Goal: Information Seeking & Learning: Learn about a topic

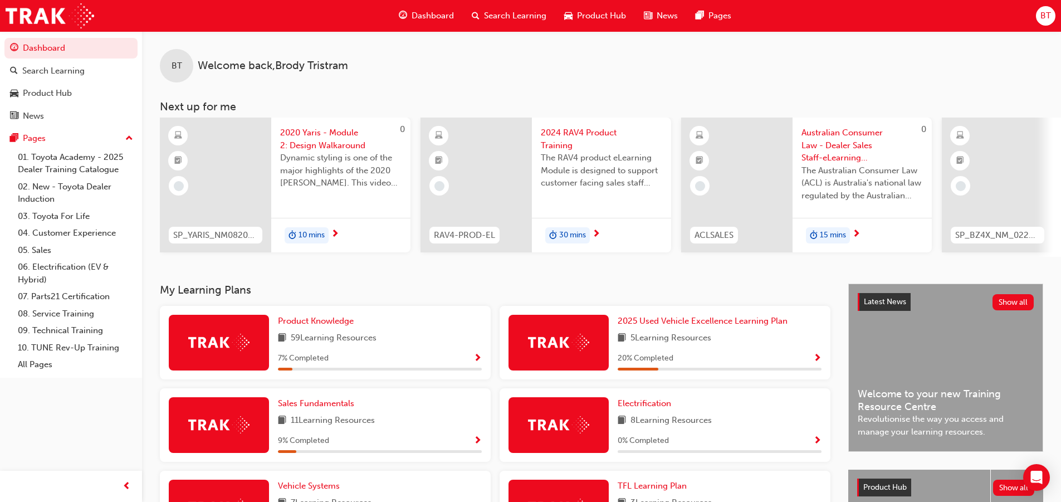
click at [302, 278] on div "BT Welcome back , [PERSON_NAME] Next up for me 0 SP_YARIS_NM0820_EL_02 2020 Yar…" at bounding box center [601, 157] width 919 height 252
click at [311, 325] on span "Product Knowledge" at bounding box center [316, 321] width 76 height 10
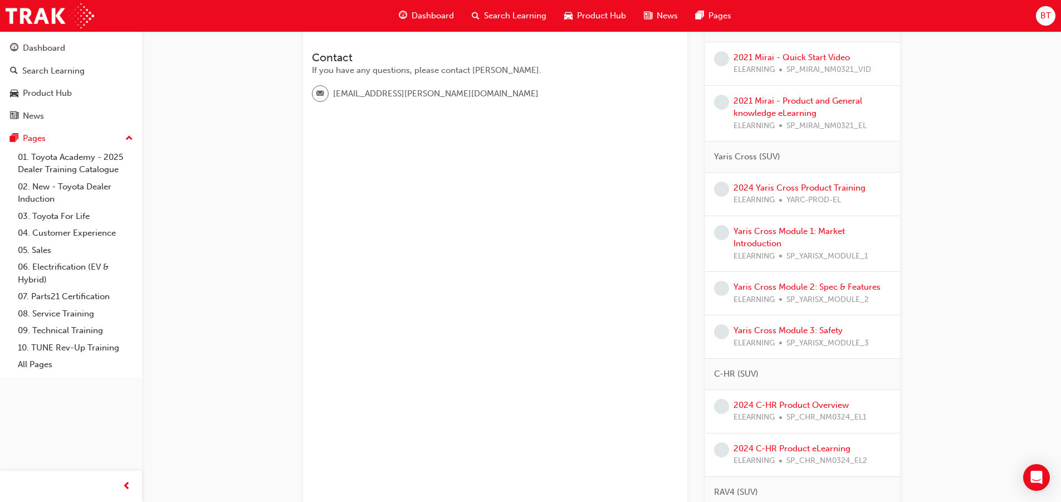
scroll to position [111, 0]
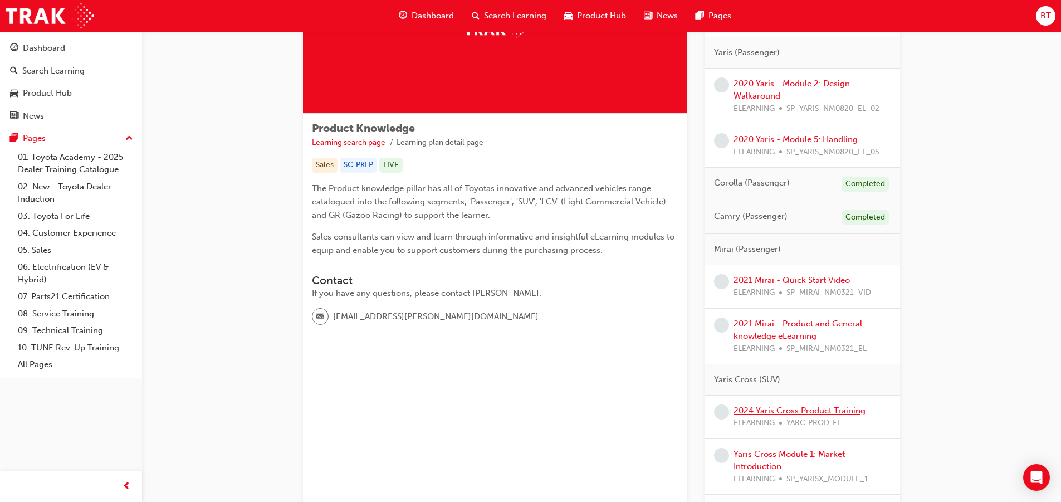
click at [757, 411] on link "2024 Yaris Cross Product Training" at bounding box center [799, 410] width 132 height 10
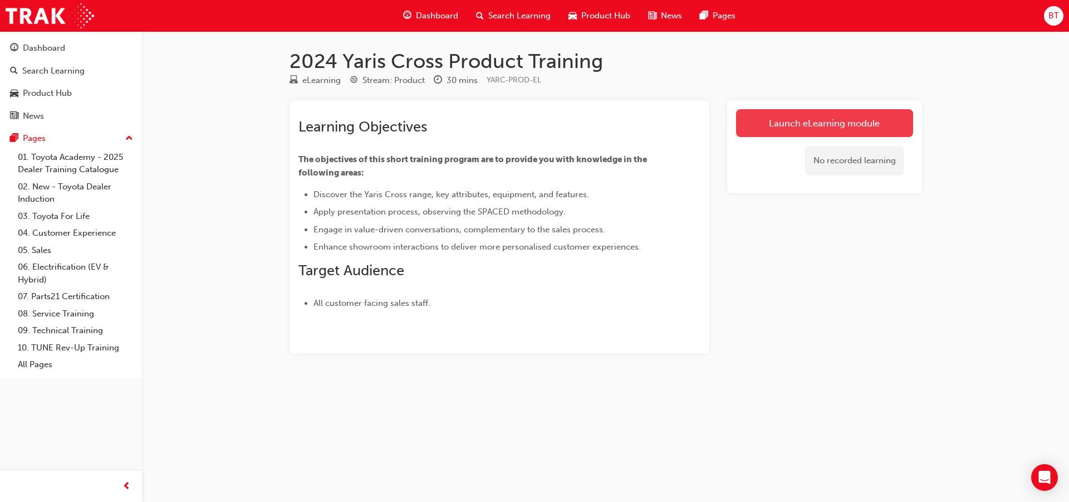
click at [879, 124] on link "Launch eLearning module" at bounding box center [824, 123] width 177 height 28
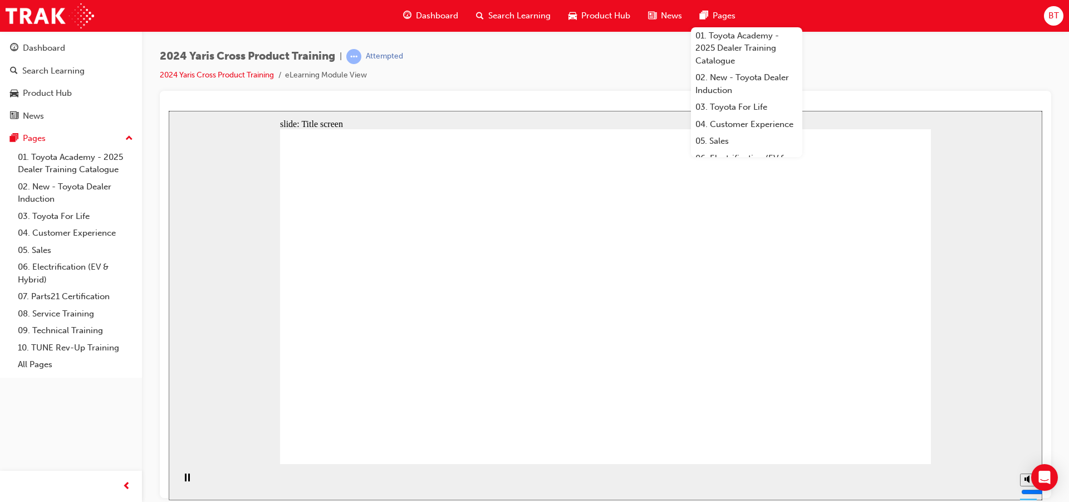
click at [589, 98] on div at bounding box center [605, 294] width 891 height 407
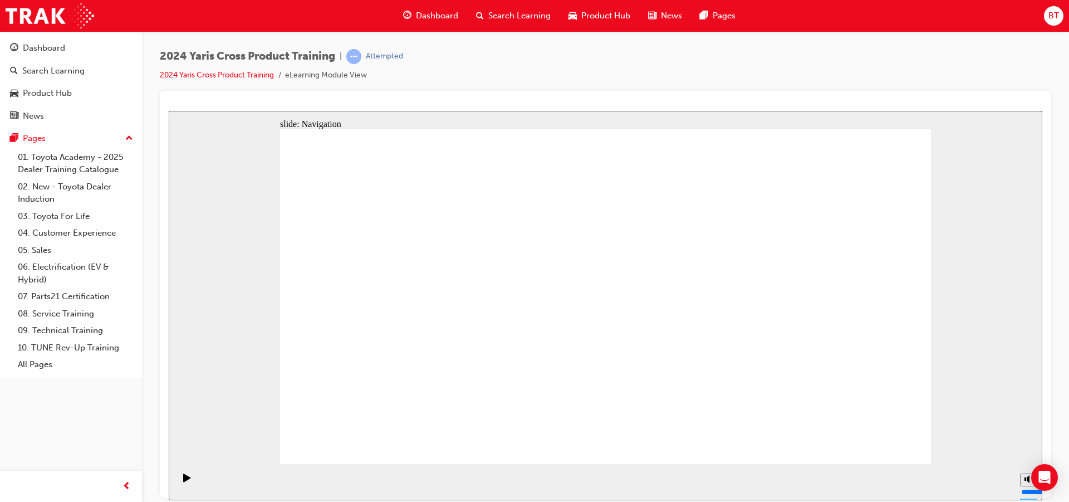
drag, startPoint x: 699, startPoint y: 230, endPoint x: 711, endPoint y: 237, distance: 14.2
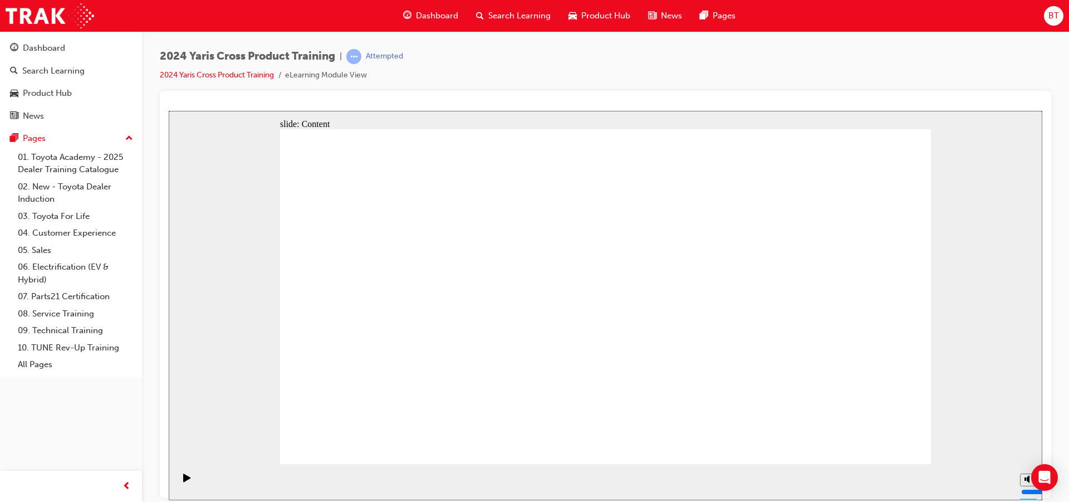
click at [441, 19] on span "Dashboard" at bounding box center [437, 15] width 42 height 13
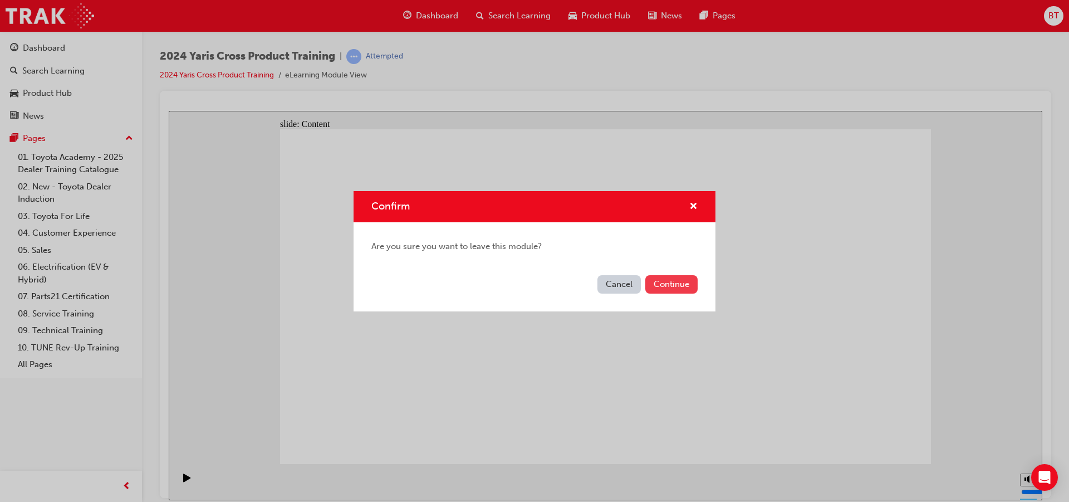
click at [669, 279] on button "Continue" at bounding box center [671, 284] width 52 height 18
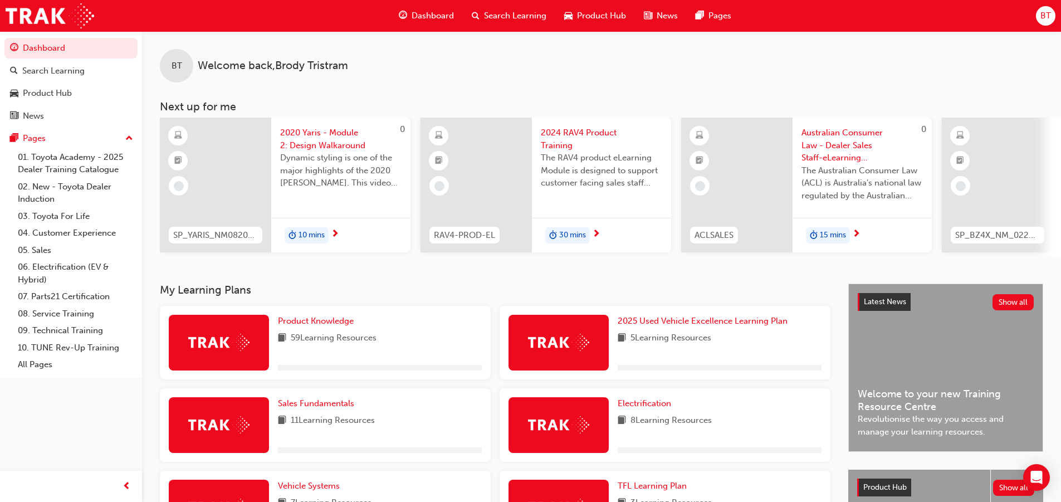
click at [303, 332] on div "Product Knowledge 59 Learning Resources" at bounding box center [380, 343] width 204 height 56
click at [335, 326] on span "Product Knowledge" at bounding box center [316, 321] width 76 height 10
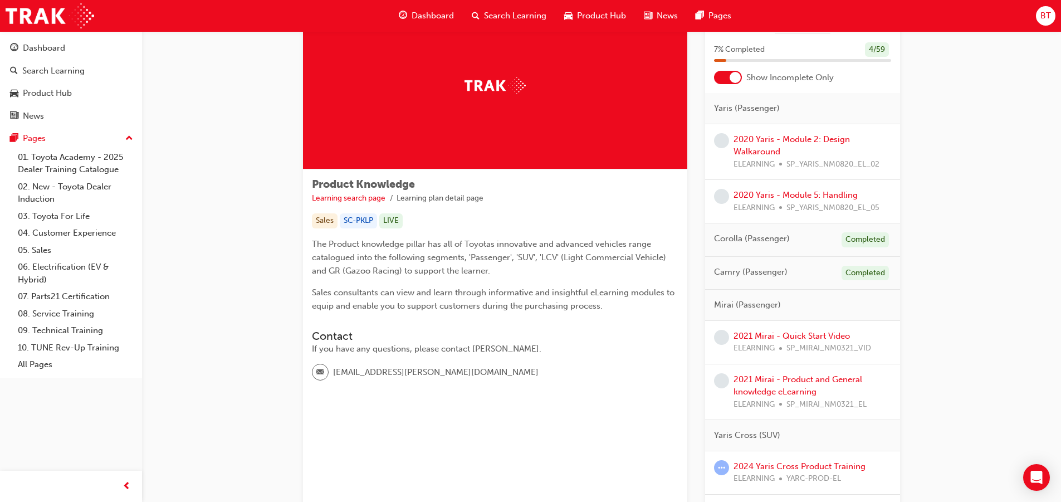
scroll to position [167, 0]
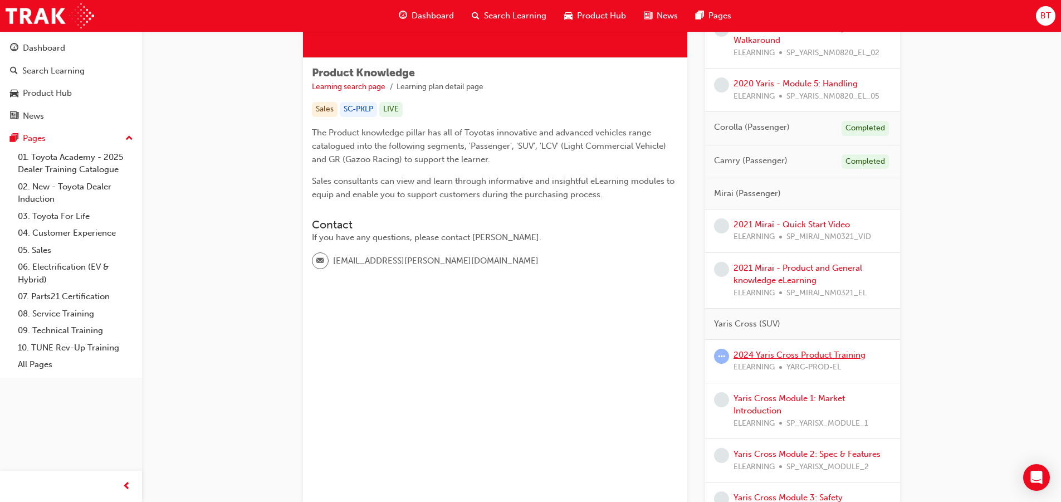
click at [815, 354] on link "2024 Yaris Cross Product Training" at bounding box center [799, 355] width 132 height 10
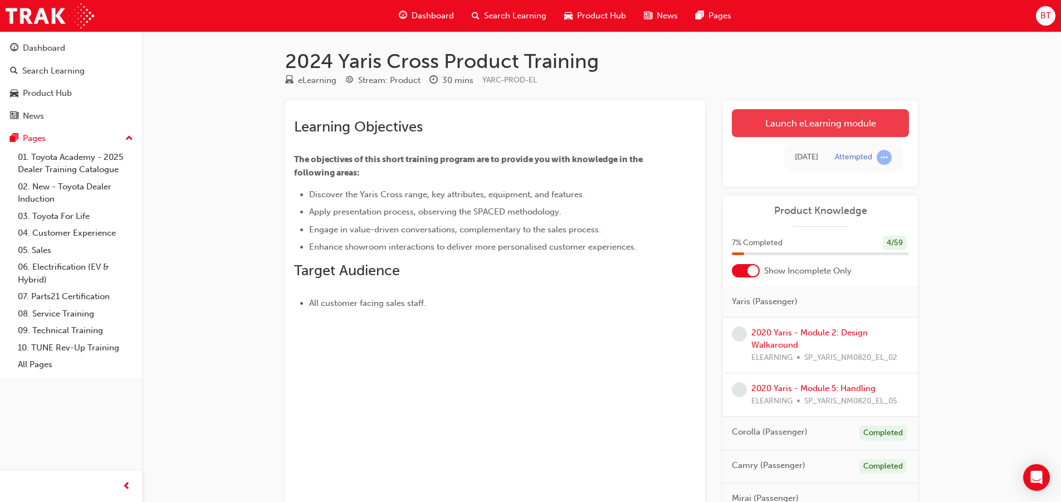
click at [820, 123] on link "Launch eLearning module" at bounding box center [820, 123] width 177 height 28
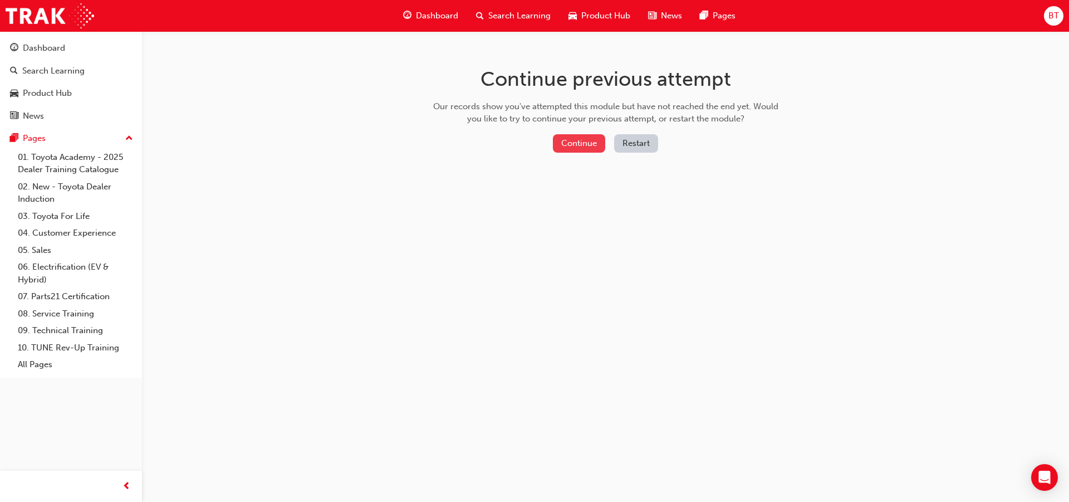
click at [588, 148] on button "Continue" at bounding box center [579, 143] width 52 height 18
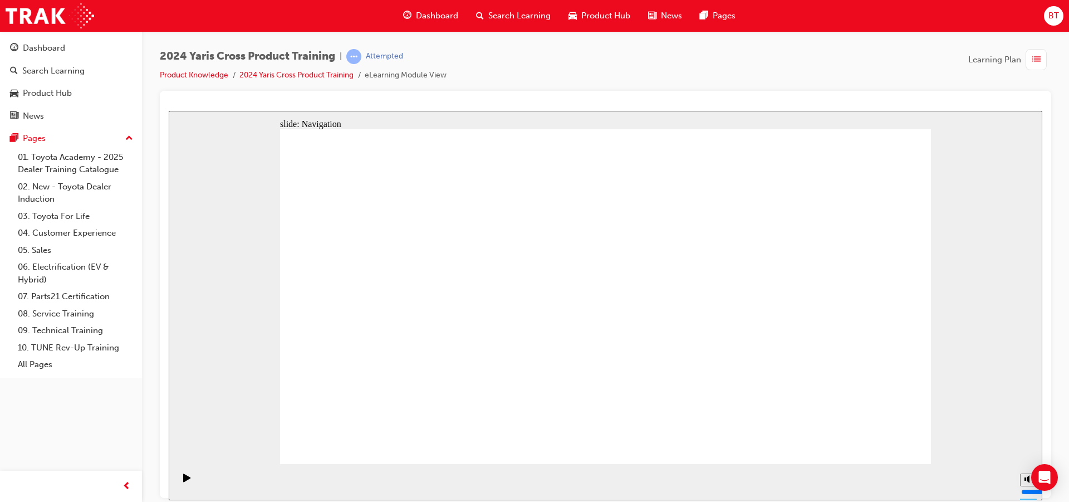
click at [178, 483] on div "Pause (Ctrl+Alt+P)" at bounding box center [187, 482] width 19 height 19
click at [183, 481] on icon "Play (Ctrl+Alt+P)" at bounding box center [186, 477] width 7 height 8
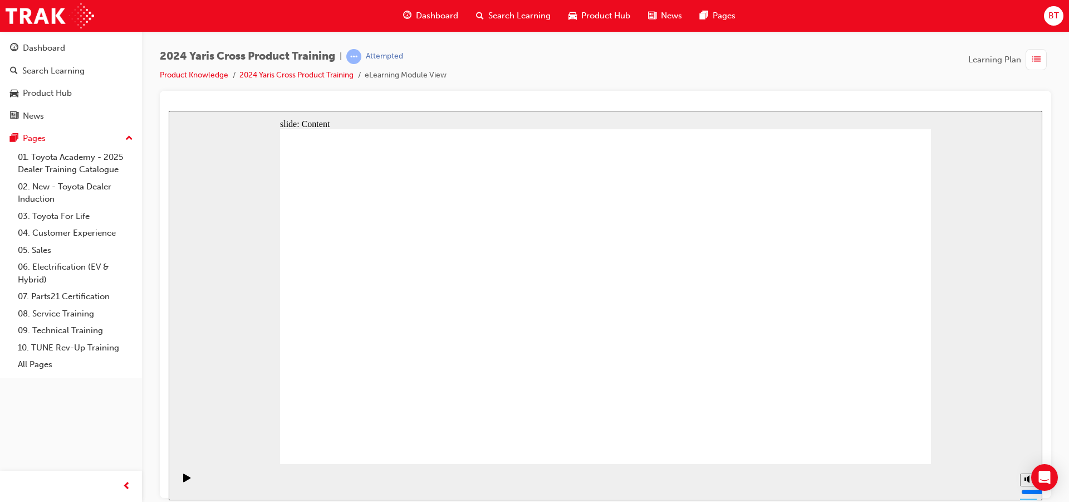
drag, startPoint x: 548, startPoint y: 382, endPoint x: 544, endPoint y: 379, distance: 5.9
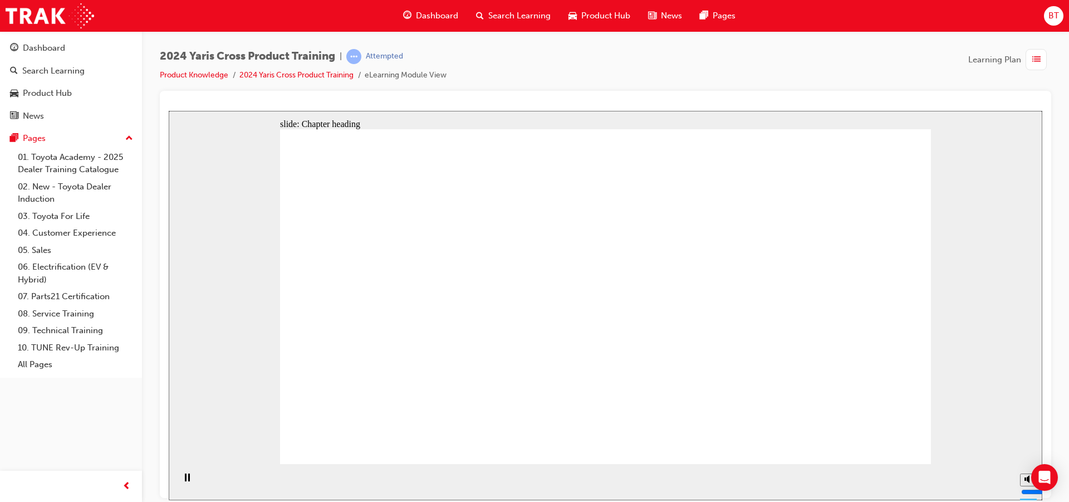
drag, startPoint x: 708, startPoint y: 300, endPoint x: 650, endPoint y: 322, distance: 61.7
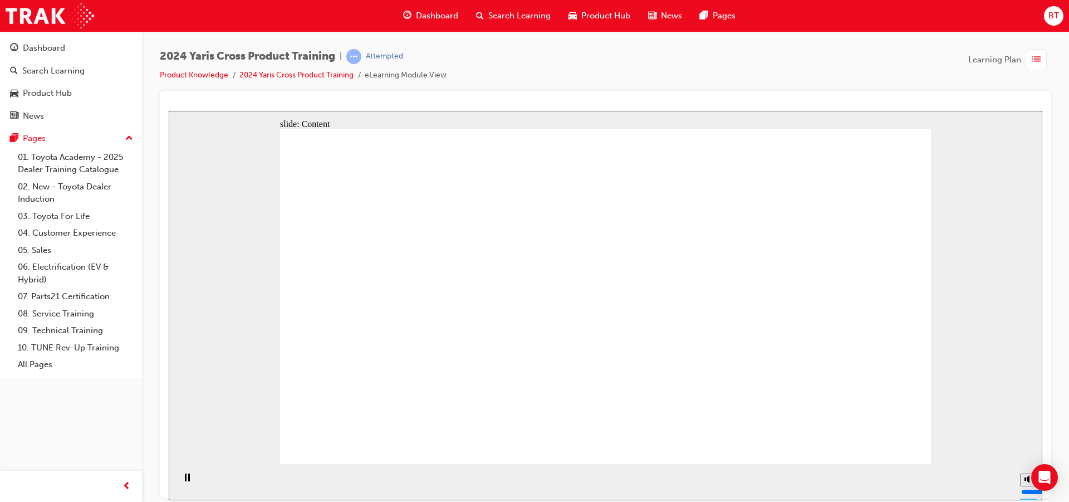
drag, startPoint x: 494, startPoint y: 263, endPoint x: 484, endPoint y: 261, distance: 10.4
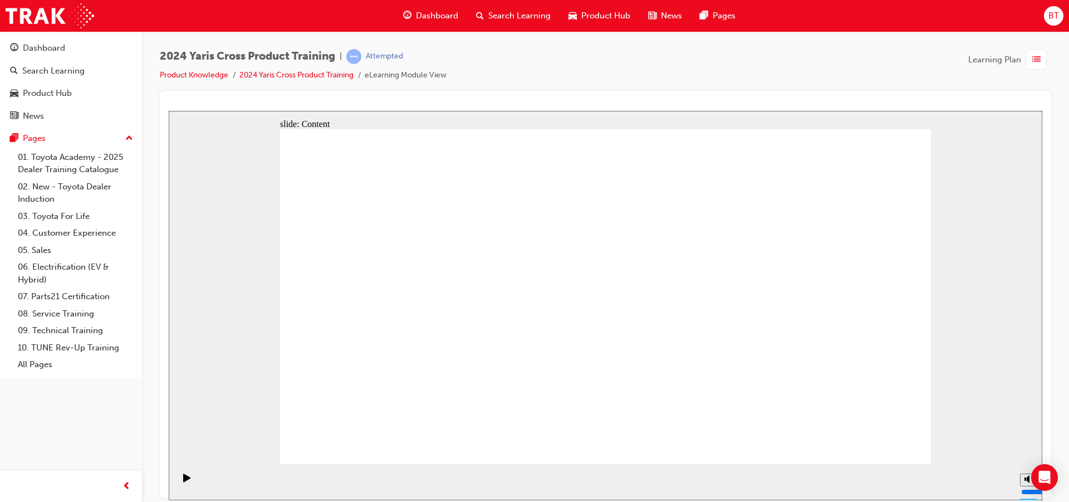
drag, startPoint x: 755, startPoint y: 207, endPoint x: 779, endPoint y: 210, distance: 23.5
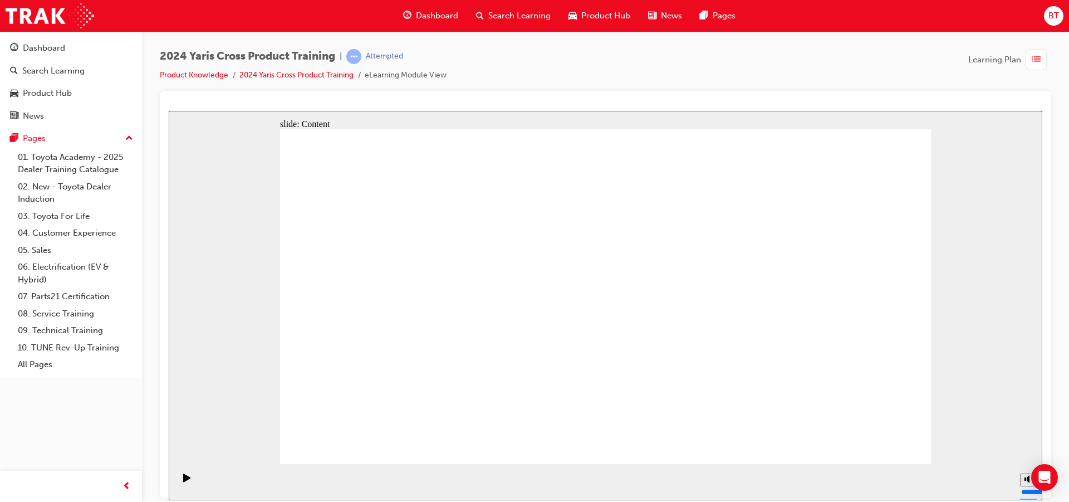
drag, startPoint x: 584, startPoint y: 323, endPoint x: 612, endPoint y: 338, distance: 31.9
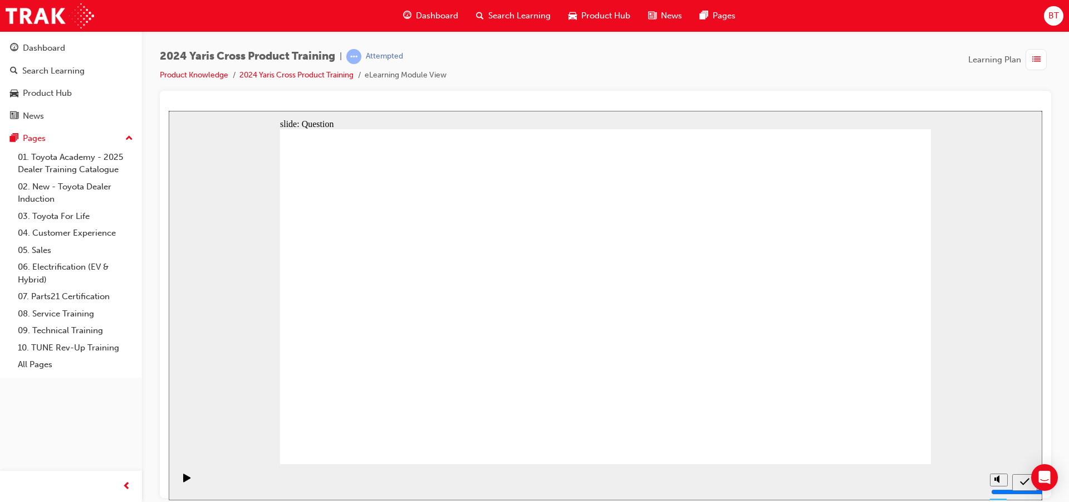
radio input "true"
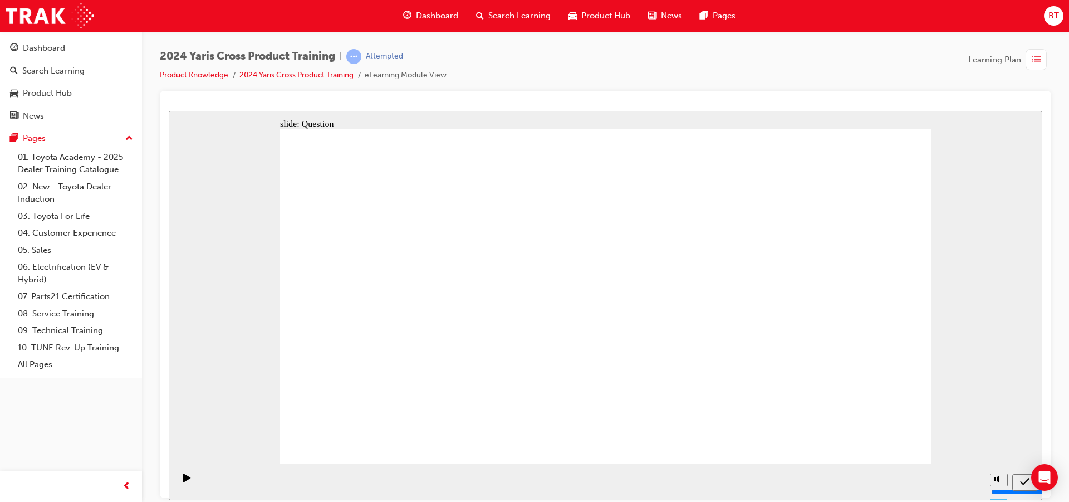
radio input "true"
drag, startPoint x: 660, startPoint y: 318, endPoint x: 762, endPoint y: 316, distance: 101.4
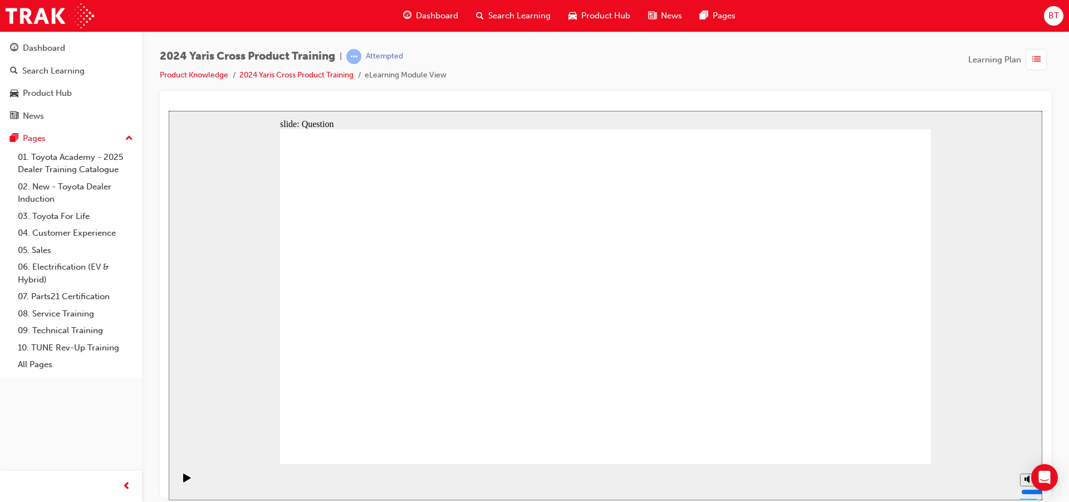
checkbox input "true"
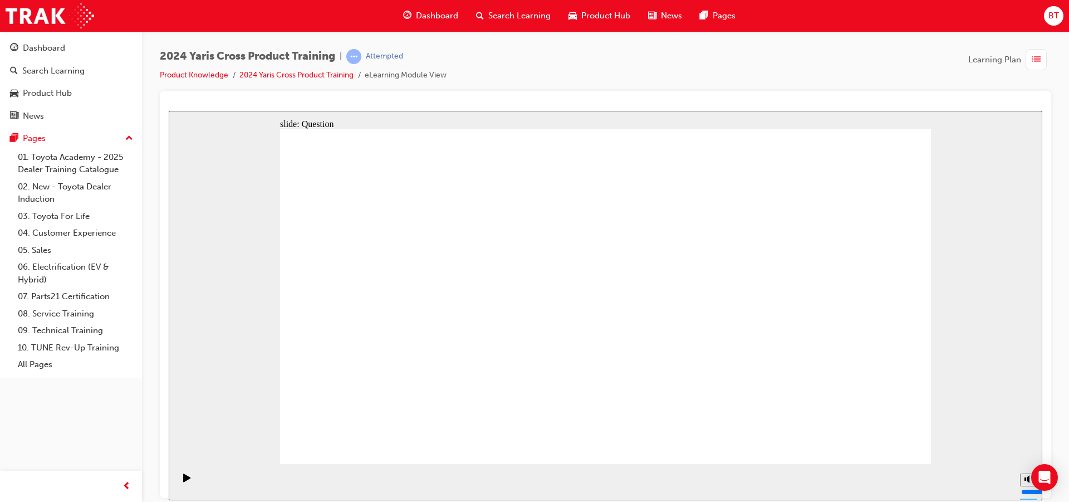
radio input "true"
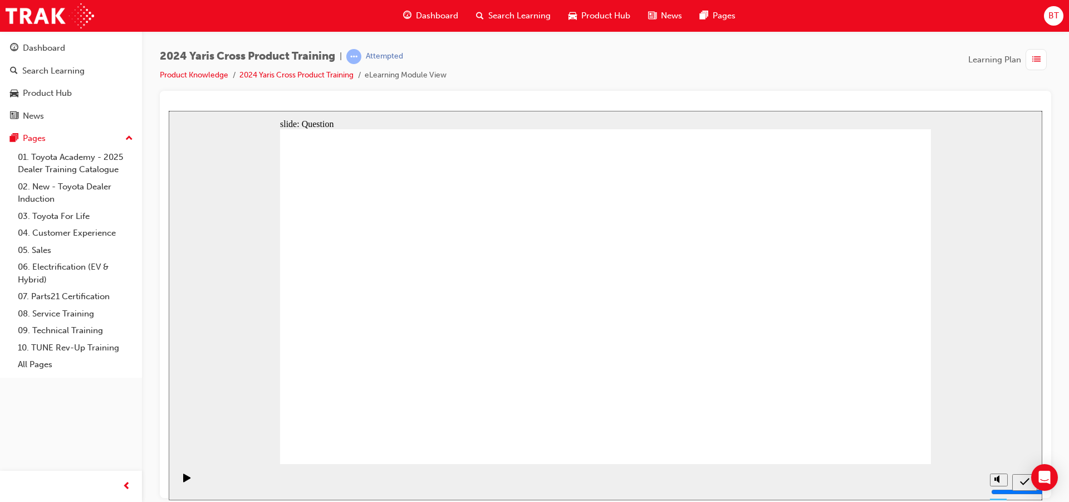
drag, startPoint x: 401, startPoint y: 266, endPoint x: 663, endPoint y: 370, distance: 282.1
drag, startPoint x: 552, startPoint y: 288, endPoint x: 787, endPoint y: 391, distance: 256.8
drag, startPoint x: 696, startPoint y: 295, endPoint x: 452, endPoint y: 401, distance: 267.0
drag, startPoint x: 737, startPoint y: 311, endPoint x: 527, endPoint y: 394, distance: 225.7
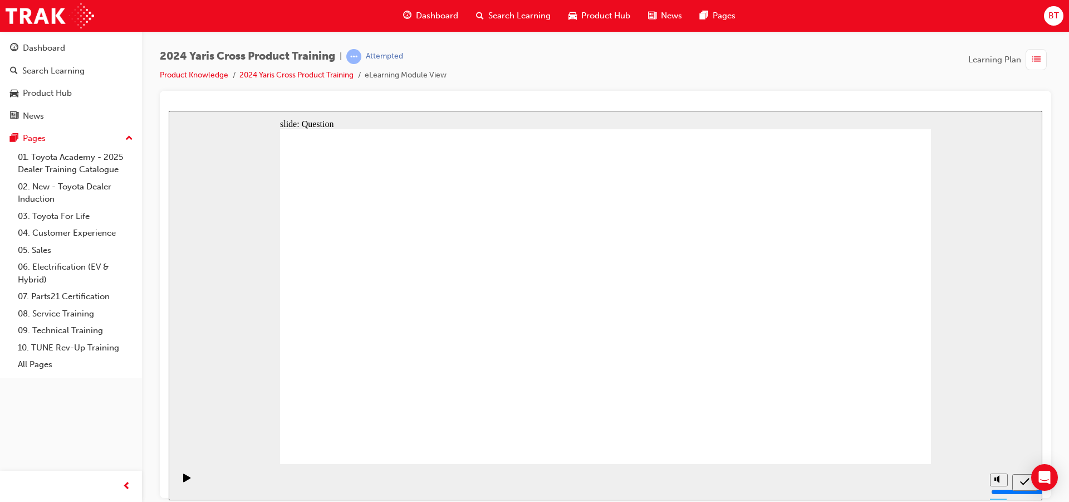
radio input "true"
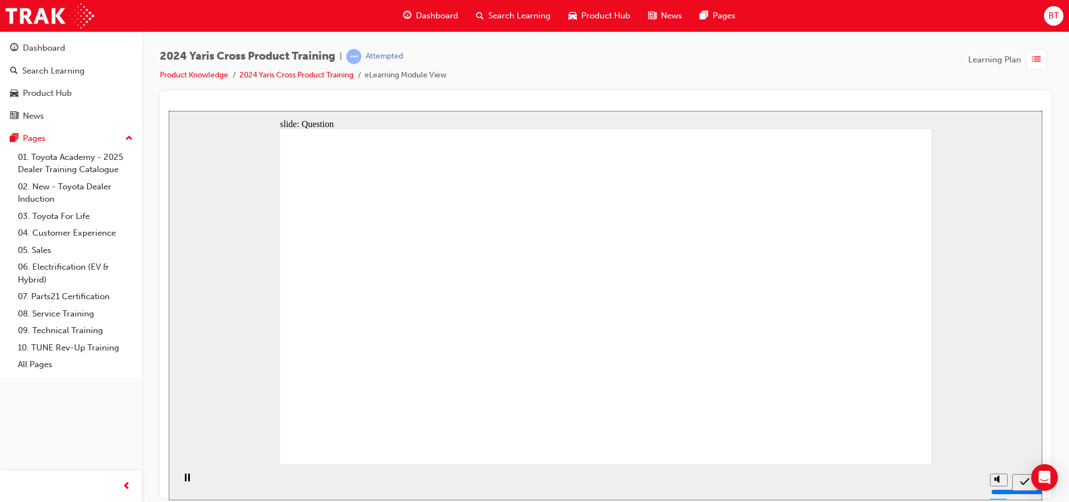
radio input "true"
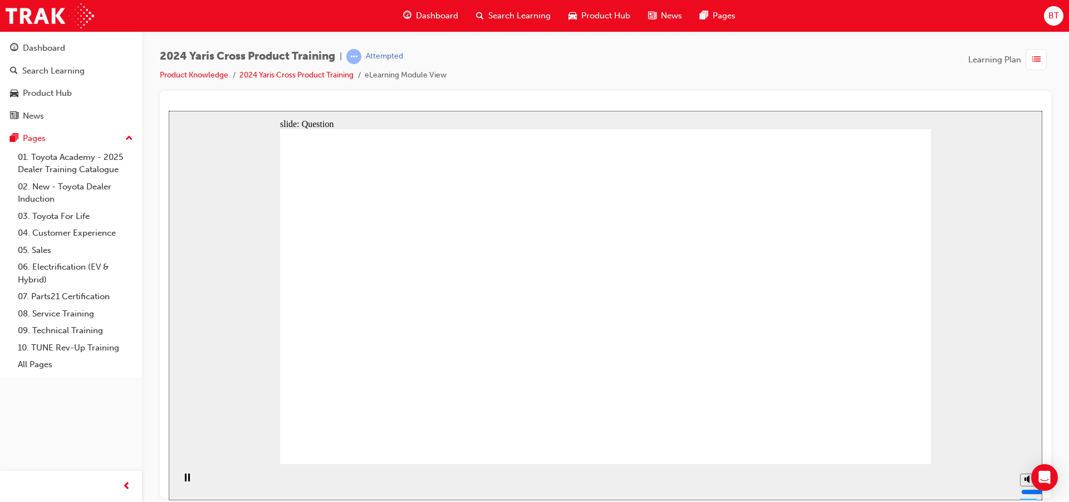
checkbox input "true"
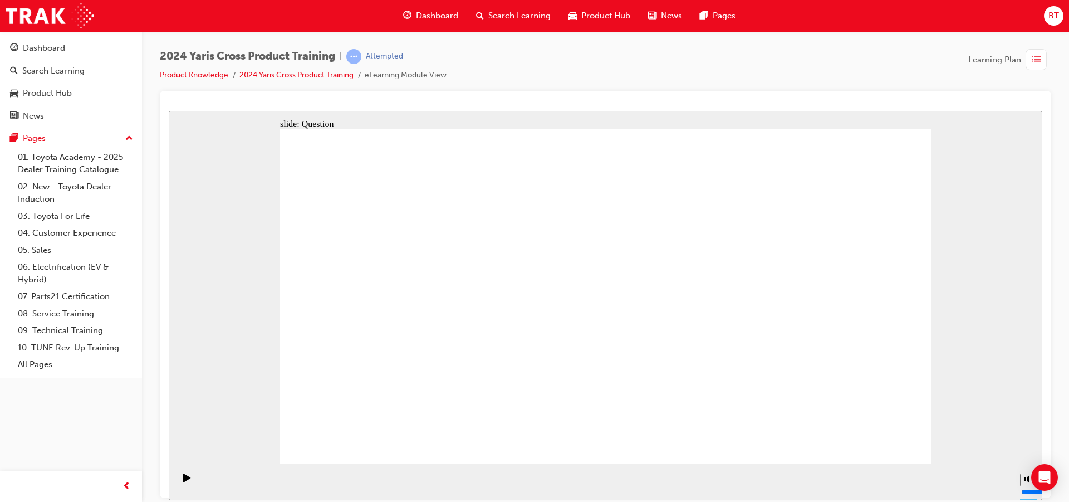
checkbox input "true"
radio input "true"
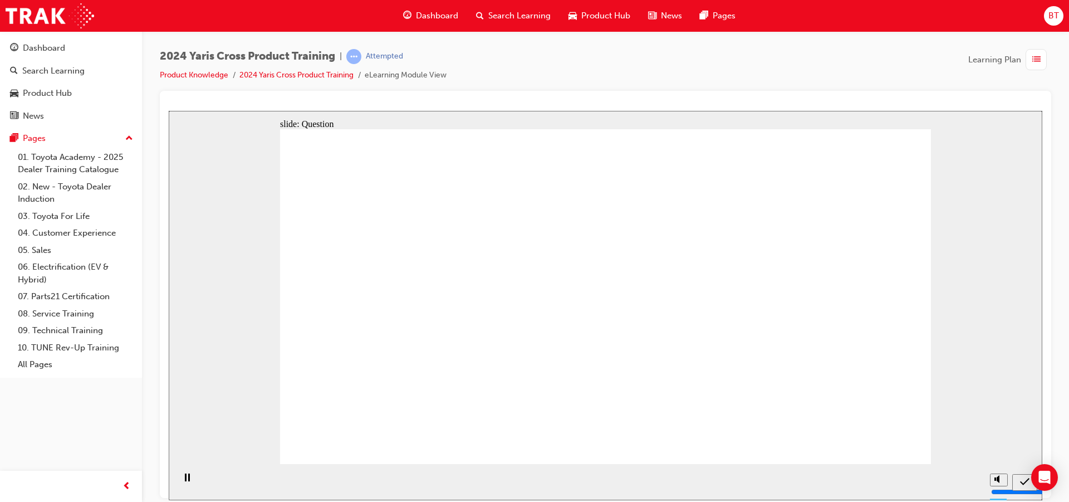
drag, startPoint x: 656, startPoint y: 290, endPoint x: 421, endPoint y: 392, distance: 257.0
drag, startPoint x: 389, startPoint y: 283, endPoint x: 656, endPoint y: 403, distance: 293.1
drag, startPoint x: 558, startPoint y: 282, endPoint x: 806, endPoint y: 394, distance: 271.8
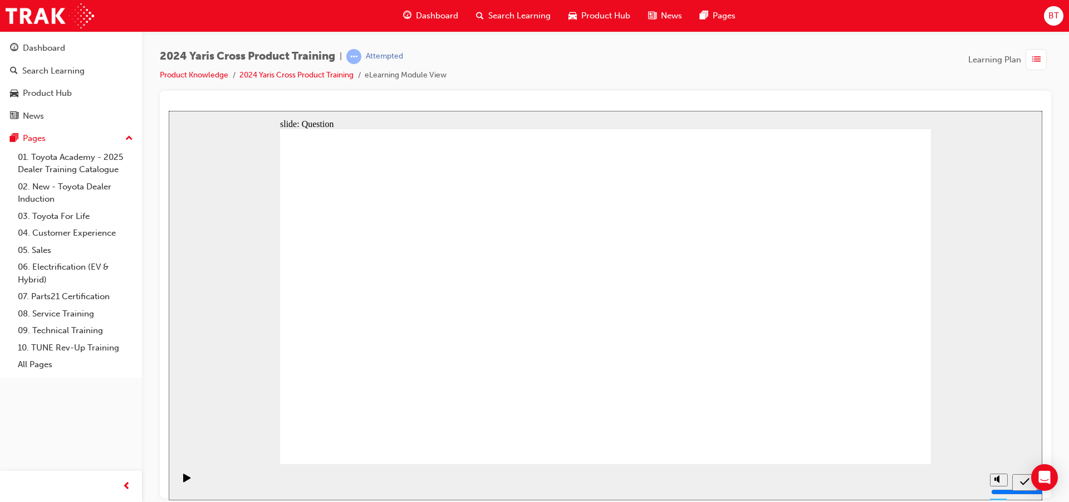
drag, startPoint x: 834, startPoint y: 296, endPoint x: 568, endPoint y: 399, distance: 284.8
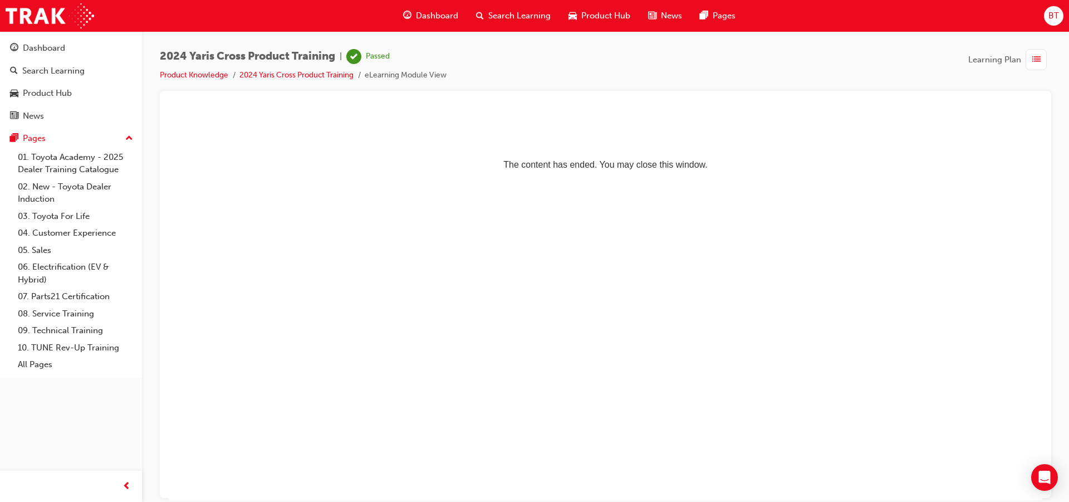
click at [434, 18] on span "Dashboard" at bounding box center [437, 15] width 42 height 13
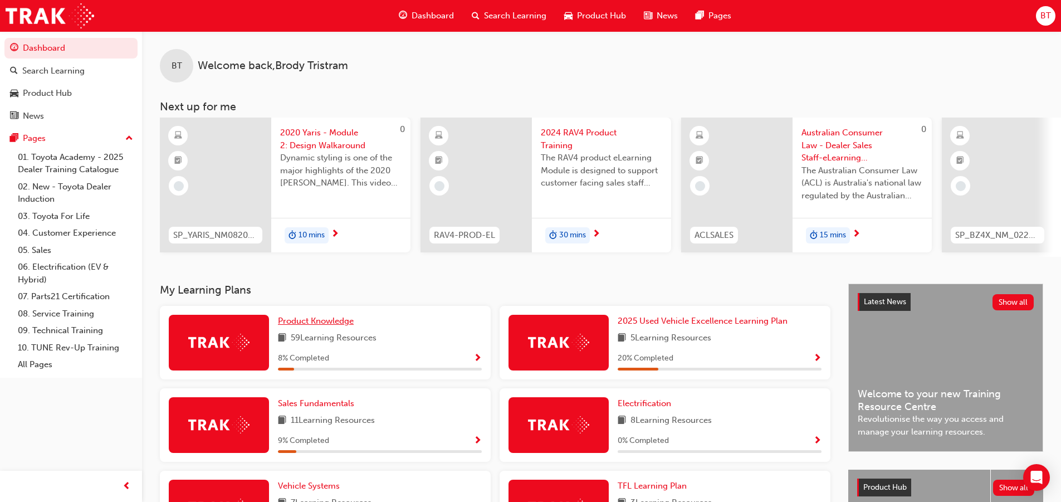
click at [313, 327] on link "Product Knowledge" at bounding box center [318, 321] width 80 height 13
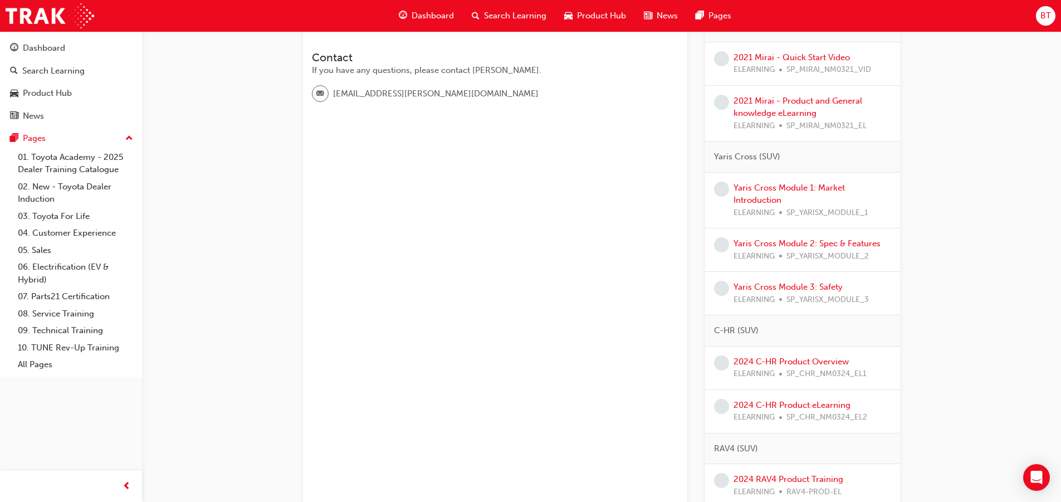
scroll to position [278, 0]
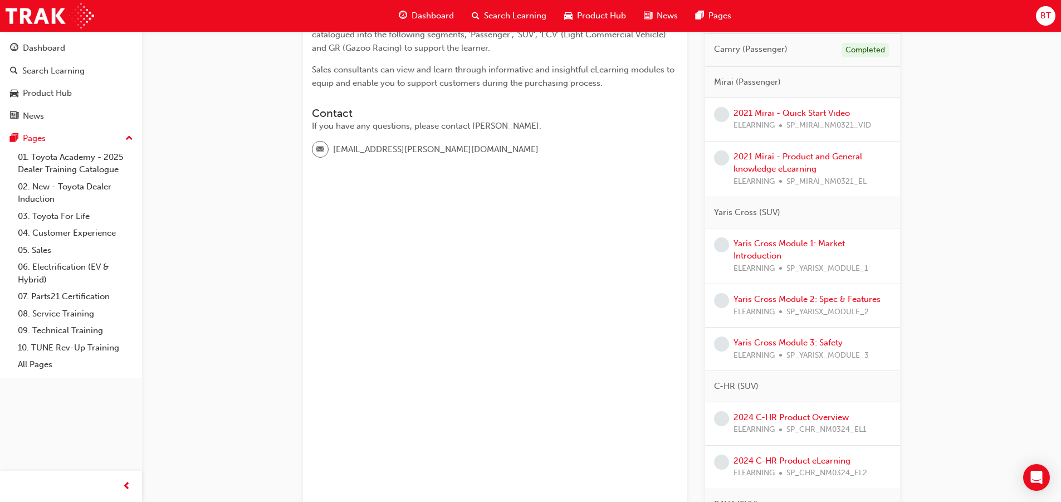
drag, startPoint x: 985, startPoint y: 148, endPoint x: 609, endPoint y: 187, distance: 378.4
drag, startPoint x: 608, startPoint y: 188, endPoint x: 524, endPoint y: 199, distance: 84.8
drag, startPoint x: 401, startPoint y: 144, endPoint x: 350, endPoint y: 160, distance: 53.2
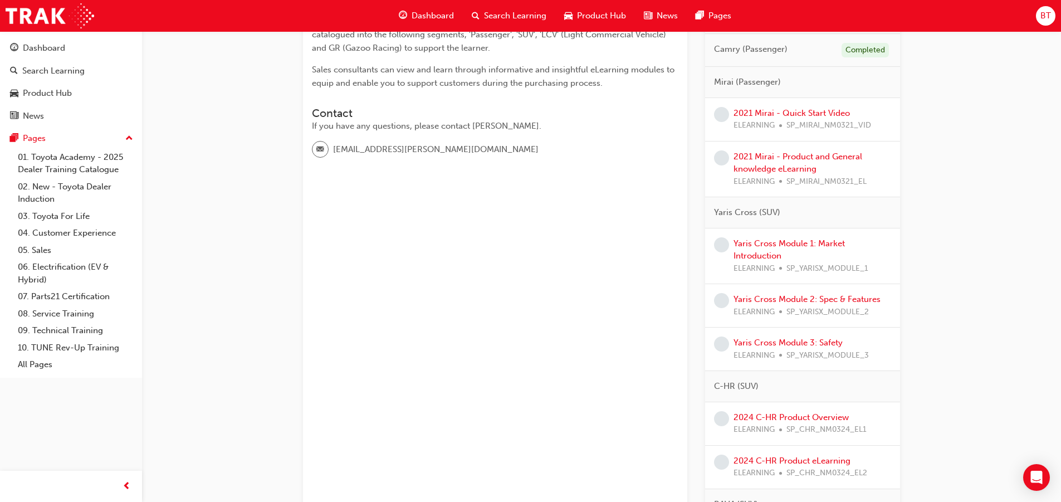
click at [380, 155] on span "[EMAIL_ADDRESS][PERSON_NAME][DOMAIN_NAME]" at bounding box center [435, 149] width 205 height 13
drag, startPoint x: 284, startPoint y: 179, endPoint x: 260, endPoint y: 171, distance: 25.2
drag, startPoint x: 263, startPoint y: 171, endPoint x: 247, endPoint y: 162, distance: 18.4
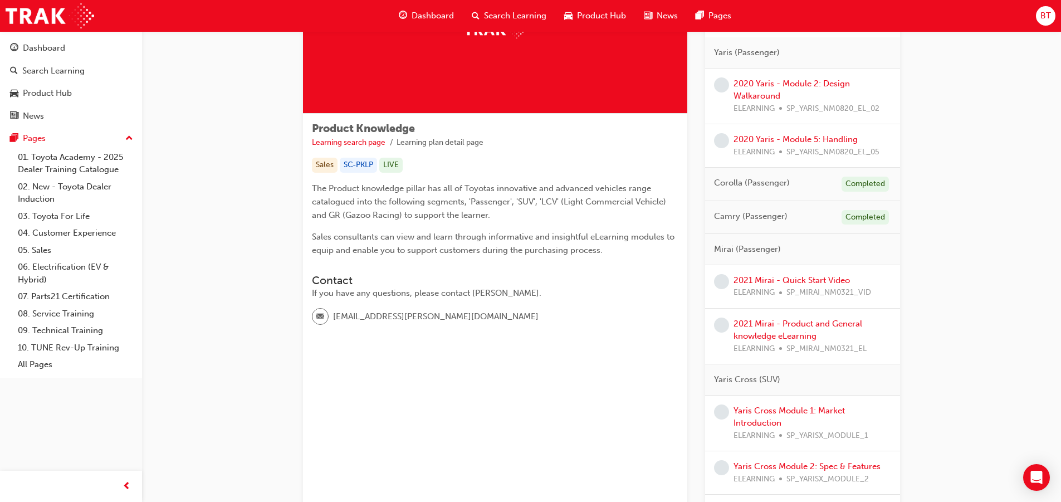
scroll to position [167, 0]
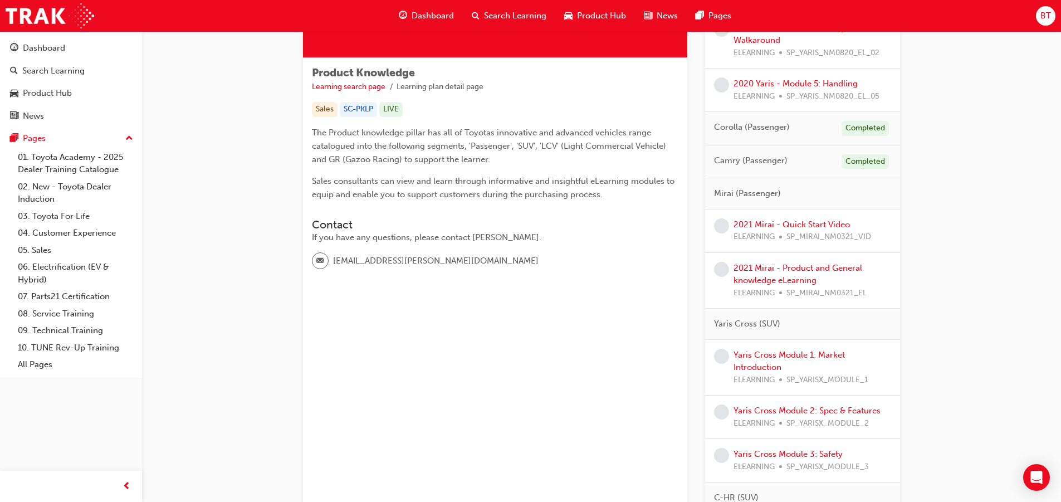
click at [749, 326] on span "Yaris Cross (SUV)" at bounding box center [747, 323] width 66 height 13
drag, startPoint x: 764, startPoint y: 321, endPoint x: 718, endPoint y: 333, distance: 47.3
click at [718, 333] on div "Yaris Cross (SUV)" at bounding box center [802, 323] width 195 height 31
click at [739, 326] on span "Yaris Cross (SUV)" at bounding box center [747, 323] width 66 height 13
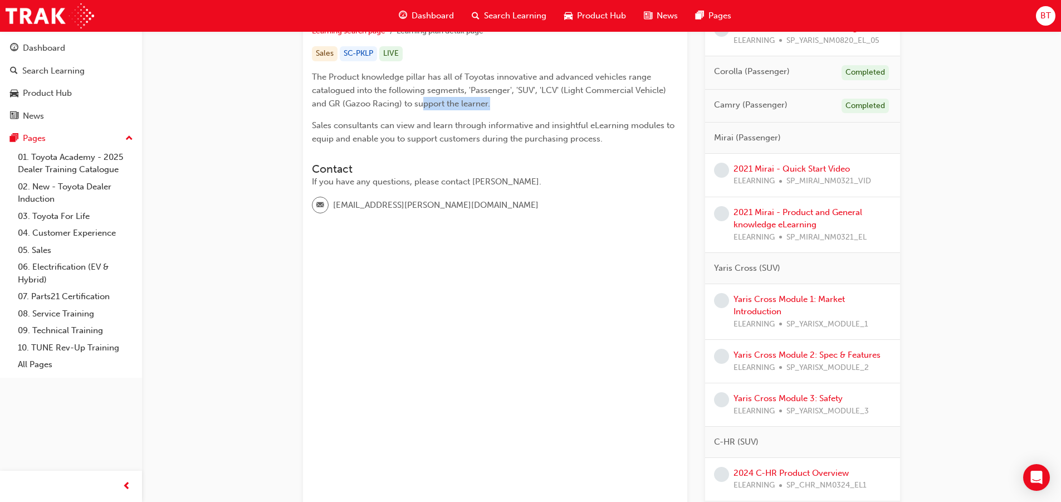
drag, startPoint x: 502, startPoint y: 110, endPoint x: 423, endPoint y: 109, distance: 79.1
click at [423, 109] on p "The Product knowledge pillar has all of Toyotas innovative and advanced vehicle…" at bounding box center [495, 90] width 366 height 40
click at [602, 96] on p "The Product knowledge pillar has all of Toyotas innovative and advanced vehicle…" at bounding box center [495, 90] width 366 height 40
click at [777, 303] on link "Yaris Cross Module 1: Market Introduction" at bounding box center [788, 305] width 111 height 23
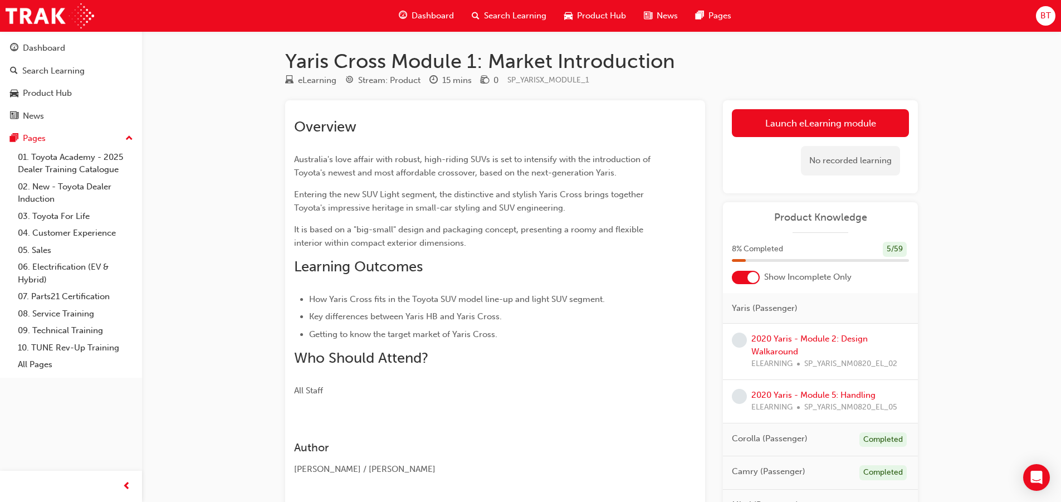
drag, startPoint x: 574, startPoint y: 341, endPoint x: 524, endPoint y: 315, distance: 55.8
click at [524, 315] on li "Key differences between Yaris HB and Yaris Cross." at bounding box center [482, 316] width 347 height 13
drag, startPoint x: 524, startPoint y: 315, endPoint x: 442, endPoint y: 313, distance: 82.4
click at [442, 313] on li "Key differences between Yaris HB and Yaris Cross." at bounding box center [482, 316] width 347 height 13
click at [513, 313] on li "Key differences between Yaris HB and Yaris Cross." at bounding box center [482, 316] width 347 height 13
